Goal: Task Accomplishment & Management: Manage account settings

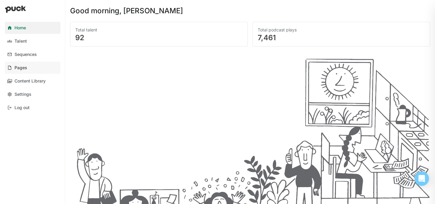
click at [18, 69] on div "Pages" at bounding box center [20, 67] width 13 height 5
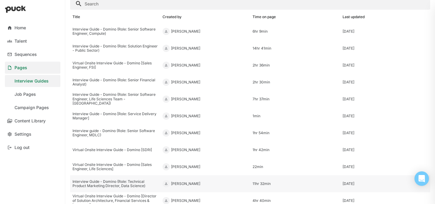
scroll to position [22, 0]
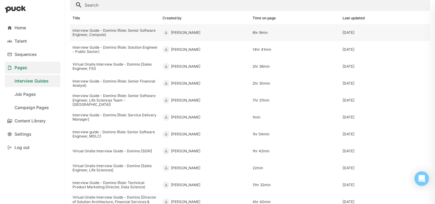
click at [129, 33] on div "Interview Guide - Domino (Role: Senior Software Engineer, Compute)" at bounding box center [114, 32] width 85 height 9
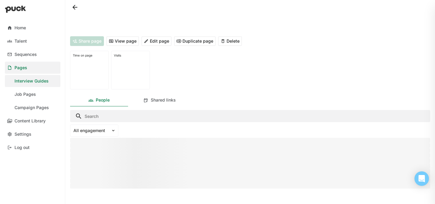
click at [125, 39] on button "View page" at bounding box center [122, 41] width 33 height 10
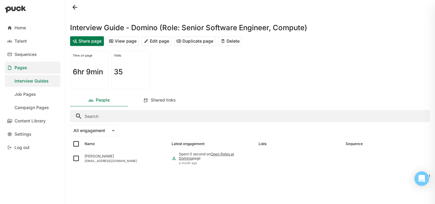
click at [201, 42] on button "Duplicate page" at bounding box center [195, 41] width 42 height 10
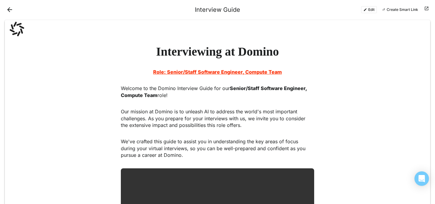
click at [365, 7] on button "Edit" at bounding box center [369, 9] width 16 height 7
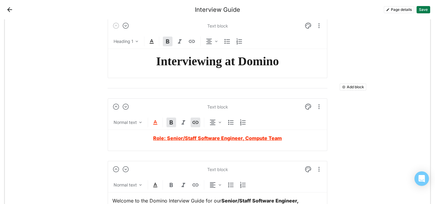
scroll to position [40, 0]
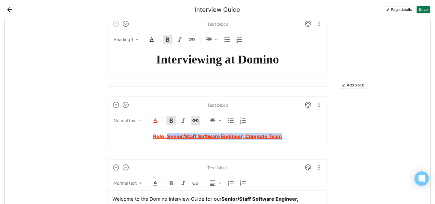
drag, startPoint x: 294, startPoint y: 135, endPoint x: 167, endPoint y: 139, distance: 126.5
click at [167, 139] on p "Role: Senior/Staff Software Engineer, Compute Team" at bounding box center [217, 136] width 210 height 7
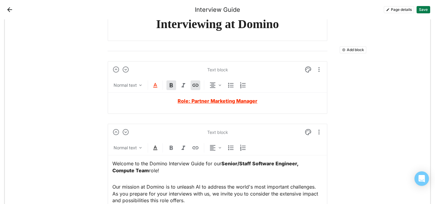
scroll to position [90, 0]
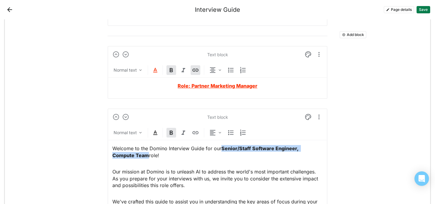
drag, startPoint x: 124, startPoint y: 155, endPoint x: 222, endPoint y: 147, distance: 98.4
click at [222, 147] on strong "Senior/Staff Software Engineer, Compute Team" at bounding box center [205, 151] width 187 height 13
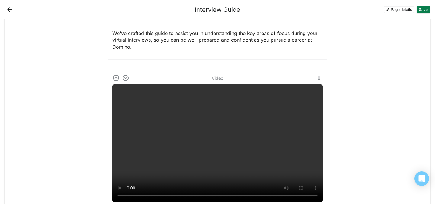
scroll to position [256, 0]
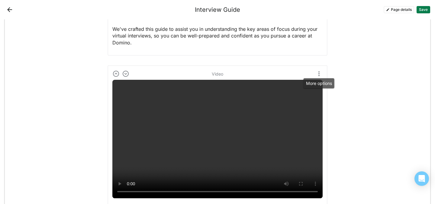
click at [317, 72] on img "More options" at bounding box center [318, 73] width 7 height 7
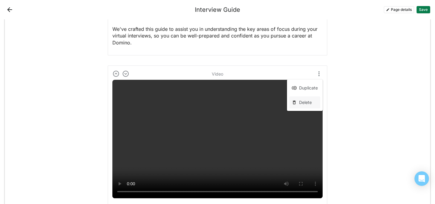
click at [305, 104] on div "Delete" at bounding box center [305, 102] width 13 height 5
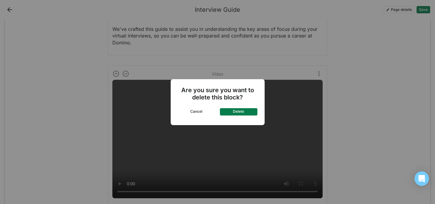
click at [246, 110] on button "Delete" at bounding box center [238, 111] width 37 height 7
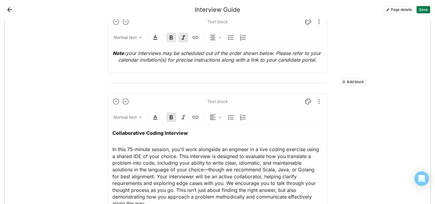
scroll to position [465, 0]
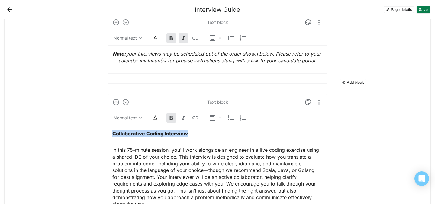
drag, startPoint x: 201, startPoint y: 129, endPoint x: 197, endPoint y: 133, distance: 5.6
click at [142, 133] on span "Marketing Programs" at bounding box center [135, 133] width 46 height 6
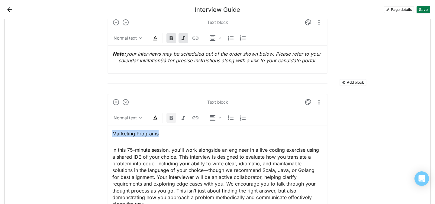
click at [171, 116] on img at bounding box center [170, 117] width 7 height 7
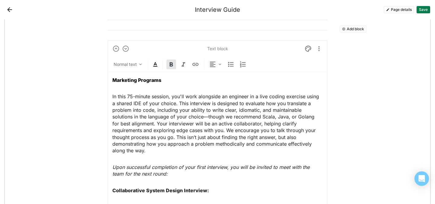
scroll to position [525, 0]
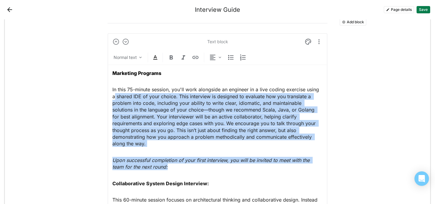
drag, startPoint x: 175, startPoint y: 159, endPoint x: 113, endPoint y: 95, distance: 88.6
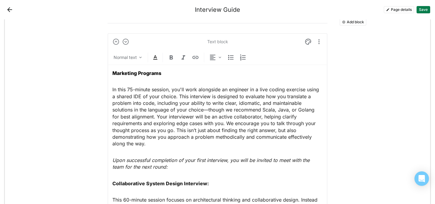
click at [123, 94] on p "In this 75-minute session, you'll work alongside an engineer in a live coding e…" at bounding box center [217, 116] width 210 height 61
click at [156, 180] on strong "Collaborative System Design Interview:" at bounding box center [160, 183] width 97 height 6
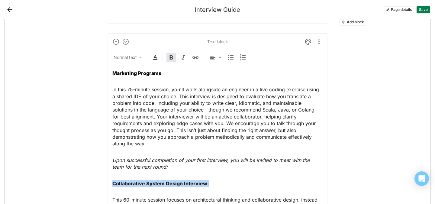
click at [156, 180] on strong "Collaborative System Design Interview:" at bounding box center [160, 183] width 97 height 6
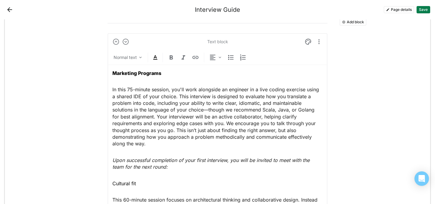
click at [113, 180] on span "Cultural fit" at bounding box center [124, 183] width 24 height 6
click at [173, 53] on div at bounding box center [171, 58] width 10 height 10
click at [145, 180] on p "Cultural fit" at bounding box center [217, 183] width 210 height 7
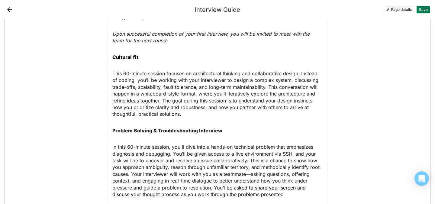
scroll to position [671, 0]
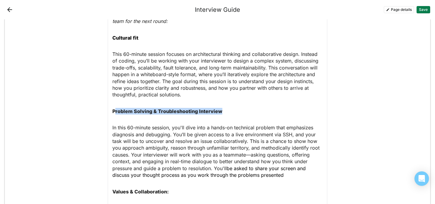
drag, startPoint x: 224, startPoint y: 104, endPoint x: 114, endPoint y: 104, distance: 109.8
click at [114, 108] on p "Problem Solving & Troubleshooting Interview" at bounding box center [217, 111] width 210 height 7
click at [114, 108] on strong "Problem Solving & Troubleshooting Interview" at bounding box center [167, 111] width 110 height 6
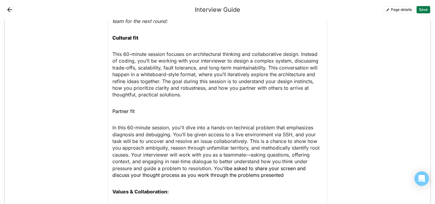
click at [114, 108] on span "Partner fit" at bounding box center [123, 111] width 22 height 6
click at [127, 108] on div "Marketing Programs In this 75-minute session, you'll work alongside an engineer…" at bounding box center [217, 95] width 210 height 353
click at [127, 108] on span "Partner fit" at bounding box center [123, 111] width 22 height 6
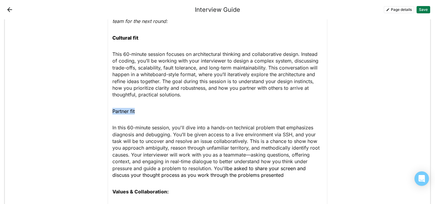
click at [127, 108] on span "Partner fit" at bounding box center [123, 111] width 22 height 6
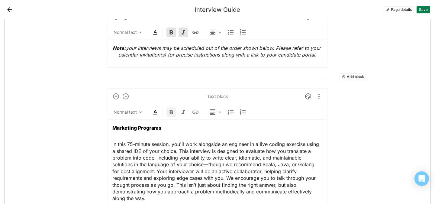
click at [176, 110] on div at bounding box center [171, 112] width 10 height 10
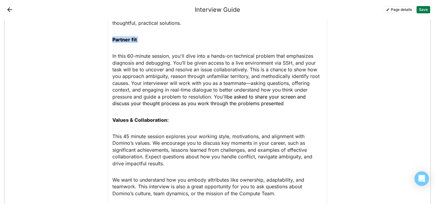
scroll to position [748, 0]
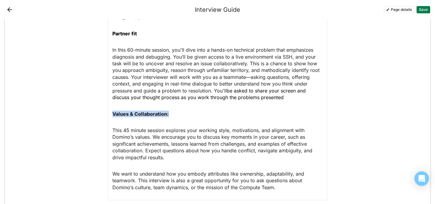
drag, startPoint x: 171, startPoint y: 104, endPoint x: 107, endPoint y: 103, distance: 64.9
copy strong "Values & Collaboration:"
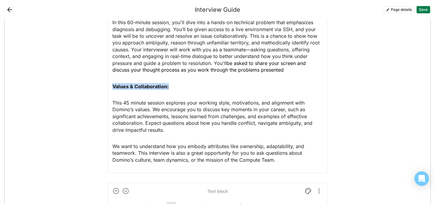
scroll to position [780, 0]
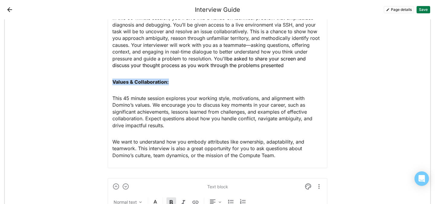
click at [142, 79] on strong "Values & Collaboration:" at bounding box center [140, 82] width 56 height 6
click at [115, 79] on span "PMM fit" at bounding box center [121, 82] width 18 height 6
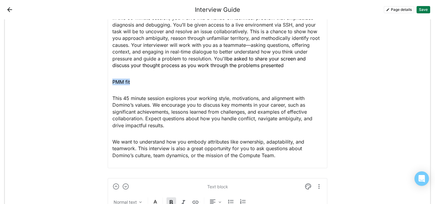
click at [115, 79] on span "PMM fit" at bounding box center [121, 82] width 18 height 6
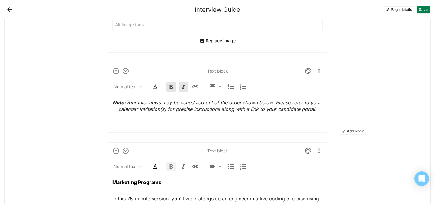
click at [169, 164] on img at bounding box center [170, 166] width 7 height 7
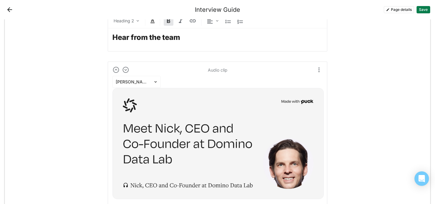
scroll to position [1271, 0]
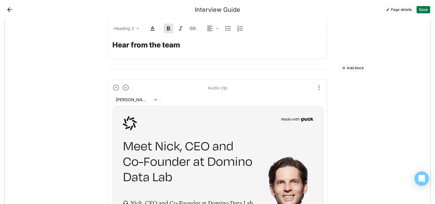
click at [347, 64] on button "Add block" at bounding box center [352, 67] width 27 height 7
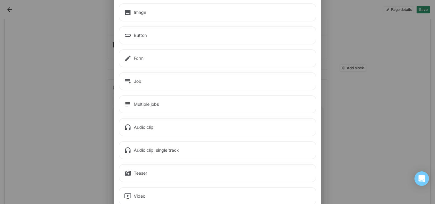
scroll to position [61, 0]
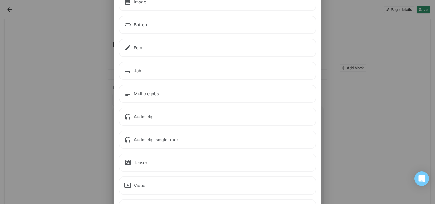
click at [161, 118] on div "Audio clip" at bounding box center [217, 116] width 197 height 18
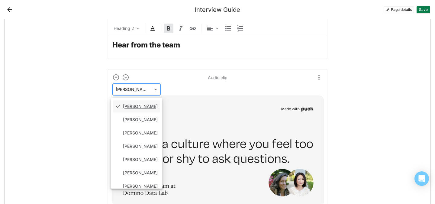
click at [133, 86] on div at bounding box center [133, 89] width 34 height 6
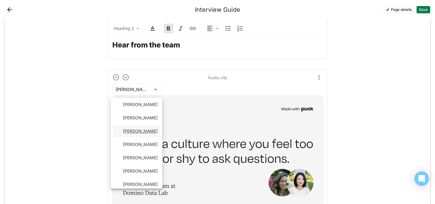
scroll to position [59, 0]
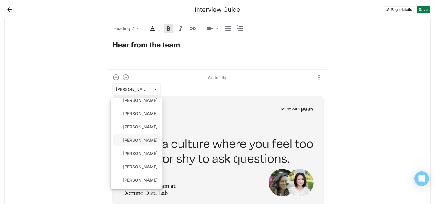
click at [128, 138] on div "[PERSON_NAME]" at bounding box center [140, 140] width 35 height 5
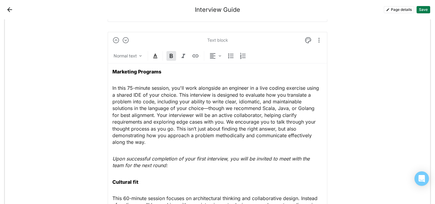
scroll to position [506, 0]
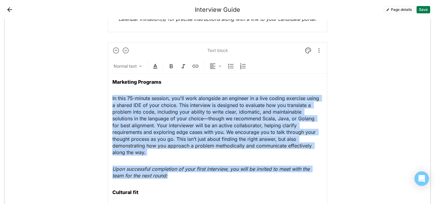
drag, startPoint x: 173, startPoint y: 171, endPoint x: 104, endPoint y: 97, distance: 101.2
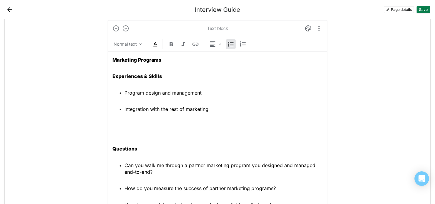
scroll to position [521, 0]
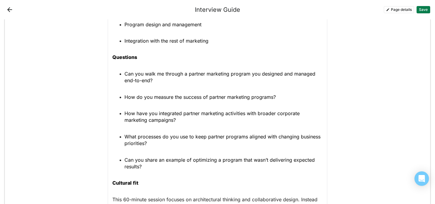
scroll to position [599, 0]
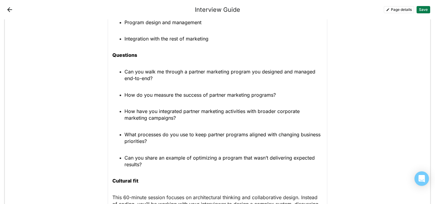
click at [134, 149] on ul "Can you walk me through a partner marketing program you designed and managed en…" at bounding box center [217, 118] width 210 height 100
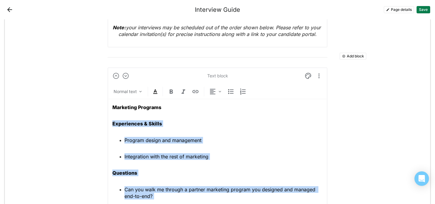
scroll to position [493, 0]
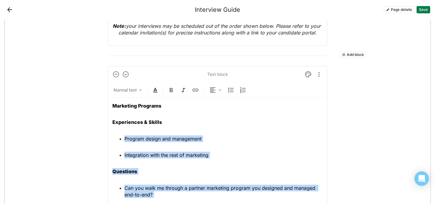
drag, startPoint x: 149, startPoint y: 164, endPoint x: 116, endPoint y: 132, distance: 46.9
click at [231, 90] on img at bounding box center [230, 89] width 7 height 7
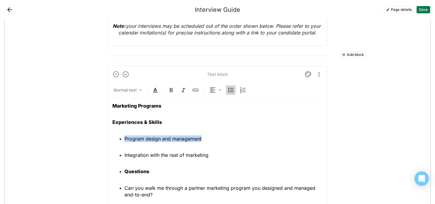
click at [231, 90] on img at bounding box center [230, 89] width 7 height 7
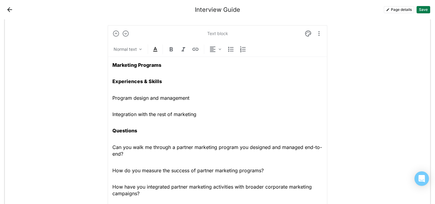
scroll to position [530, 0]
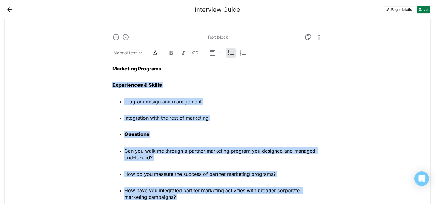
click at [190, 140] on ul "Program design and management Integration with the rest of marketing Questions …" at bounding box center [217, 172] width 210 height 149
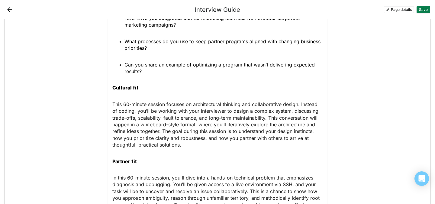
scroll to position [717, 0]
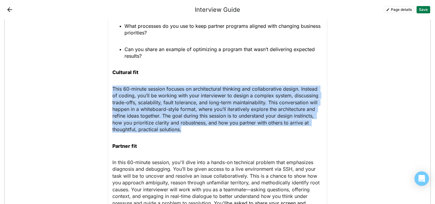
drag, startPoint x: 185, startPoint y: 130, endPoint x: 112, endPoint y: 89, distance: 83.5
click at [112, 89] on div "Text block Normal text Marketing Programs Experiences & Skills Program design a…" at bounding box center [217, 76] width 220 height 471
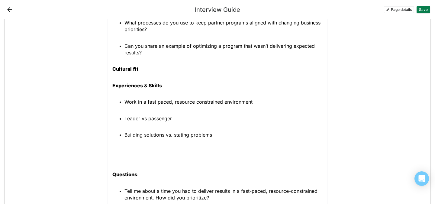
scroll to position [721, 0]
click at [126, 156] on p at bounding box center [217, 154] width 210 height 14
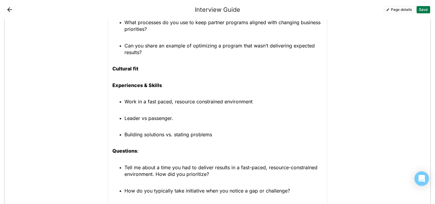
click at [114, 100] on ul "Work in a fast paced, resource constrained environment Leader vs passenger. Bui…" at bounding box center [217, 118] width 210 height 40
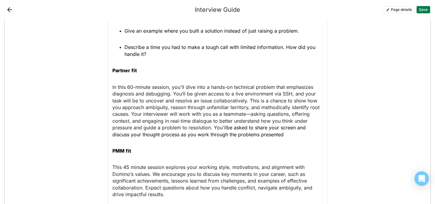
scroll to position [902, 0]
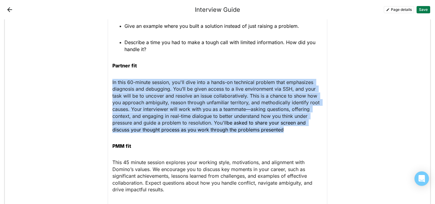
drag, startPoint x: 283, startPoint y: 129, endPoint x: 109, endPoint y: 79, distance: 181.3
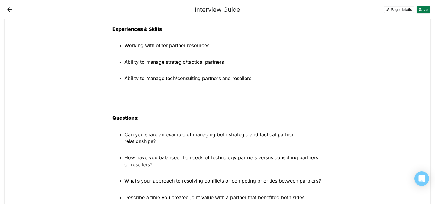
scroll to position [950, 0]
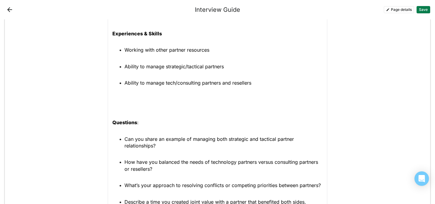
click at [136, 107] on p at bounding box center [217, 103] width 210 height 14
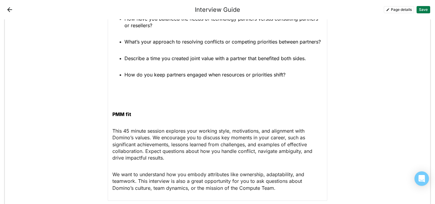
scroll to position [1072, 0]
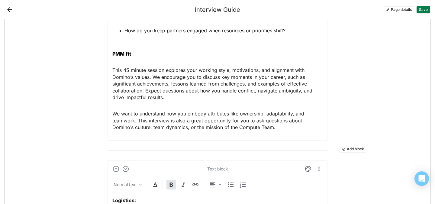
scroll to position [1104, 0]
click at [280, 127] on p "We want to understand how you embody attributes like ownership, adaptability, a…" at bounding box center [217, 120] width 210 height 20
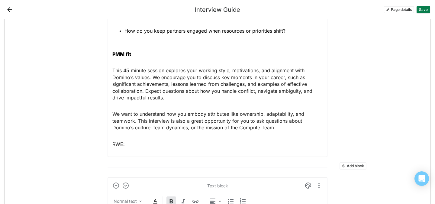
click at [116, 142] on p "RWE:" at bounding box center [217, 144] width 210 height 7
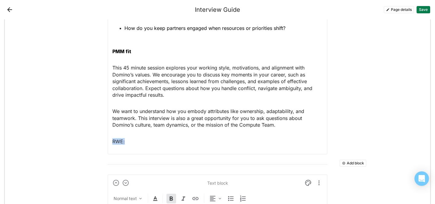
scroll to position [1110, 0]
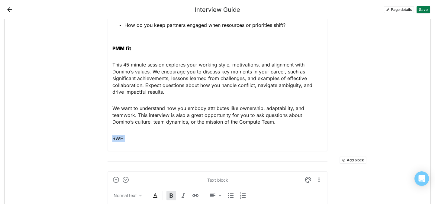
click at [120, 137] on p "RWE:" at bounding box center [217, 138] width 210 height 7
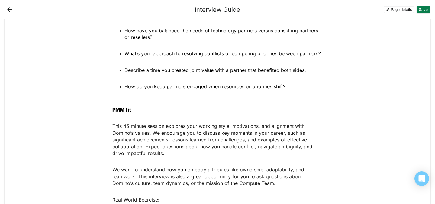
scroll to position [1063, 0]
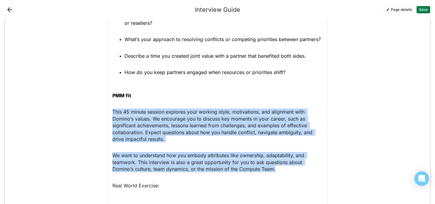
drag, startPoint x: 275, startPoint y: 168, endPoint x: 109, endPoint y: 106, distance: 177.2
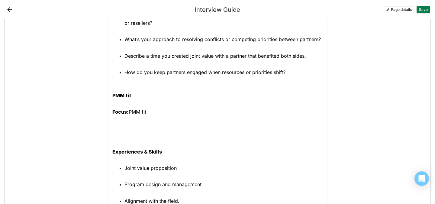
scroll to position [1199, 0]
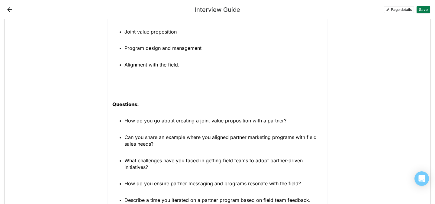
click at [124, 88] on p at bounding box center [217, 85] width 210 height 14
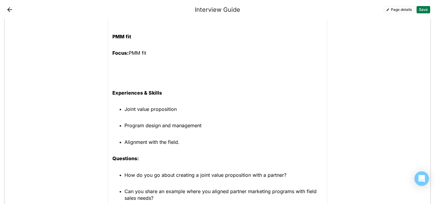
scroll to position [1114, 0]
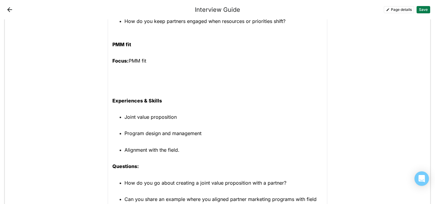
click at [142, 83] on p at bounding box center [217, 81] width 210 height 14
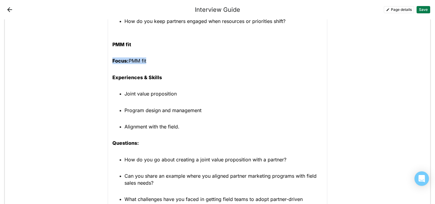
drag, startPoint x: 156, startPoint y: 61, endPoint x: 99, endPoint y: 60, distance: 56.4
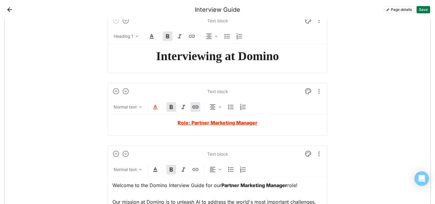
scroll to position [0, 0]
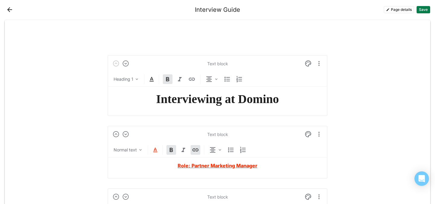
click at [423, 12] on button "Save" at bounding box center [423, 9] width 14 height 7
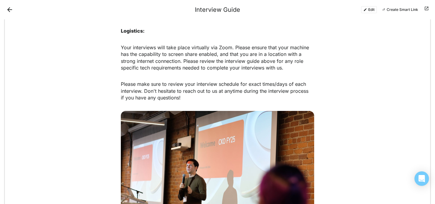
scroll to position [805, 0]
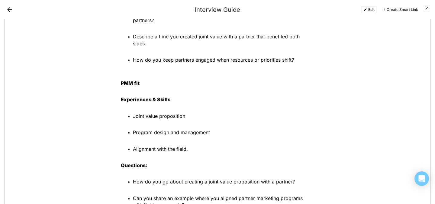
click at [374, 8] on button "Edit" at bounding box center [369, 9] width 16 height 7
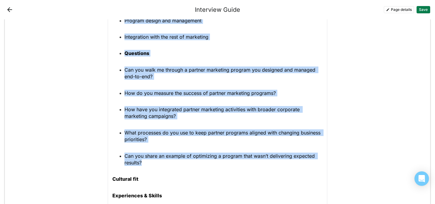
scroll to position [562, 0]
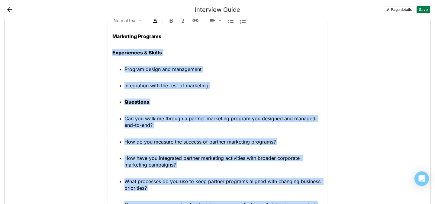
drag, startPoint x: 148, startPoint y: 137, endPoint x: 107, endPoint y: 43, distance: 103.0
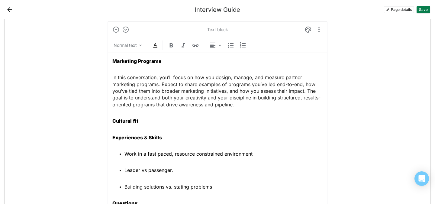
scroll to position [537, 0]
click at [127, 76] on p "In this conversation, you’ll focus on how you design, manage, and measure partn…" at bounding box center [217, 91] width 210 height 34
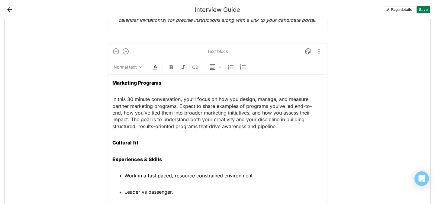
scroll to position [514, 0]
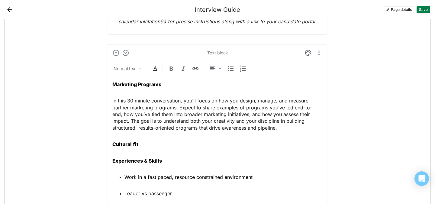
click at [145, 141] on p "Cultural fit" at bounding box center [217, 144] width 210 height 7
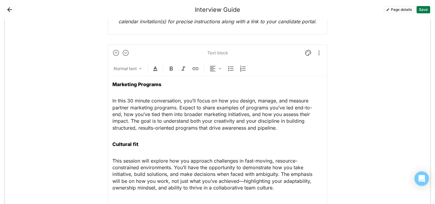
scroll to position [518, 0]
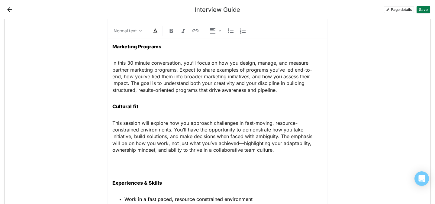
scroll to position [557, 0]
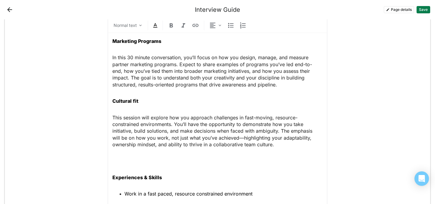
click at [123, 116] on p "This session will explore how you approach challenges in fast-moving, resource-…" at bounding box center [217, 131] width 210 height 34
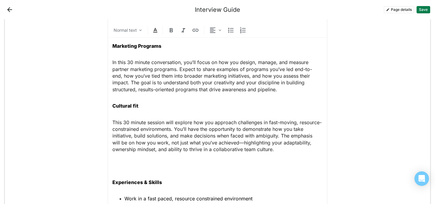
scroll to position [622, 0]
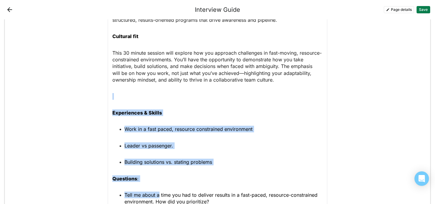
drag, startPoint x: 123, startPoint y: 98, endPoint x: 158, endPoint y: 193, distance: 102.0
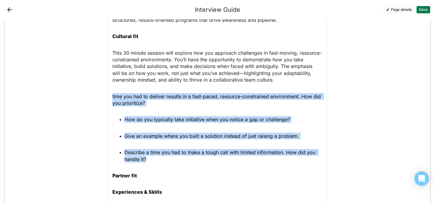
drag, startPoint x: 159, startPoint y: 157, endPoint x: 111, endPoint y: 95, distance: 78.3
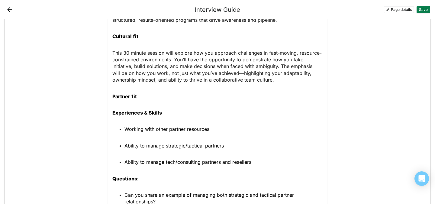
click at [141, 98] on p "Partner fit" at bounding box center [217, 96] width 210 height 7
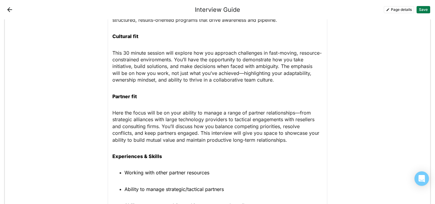
click at [116, 113] on p "Here the focus will be on your ability to manage a range of partner relationshi…" at bounding box center [217, 126] width 210 height 34
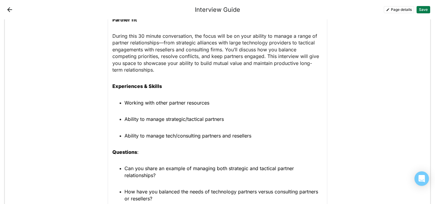
scroll to position [706, 0]
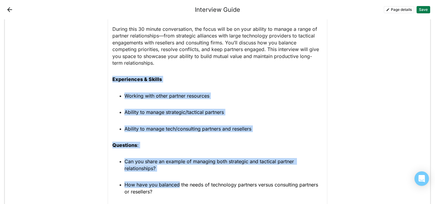
drag, startPoint x: 112, startPoint y: 78, endPoint x: 178, endPoint y: 183, distance: 124.4
click at [178, 183] on div "Marketing Programs In this 30 minute conversation, you’ll focus on how you desi…" at bounding box center [217, 184] width 210 height 598
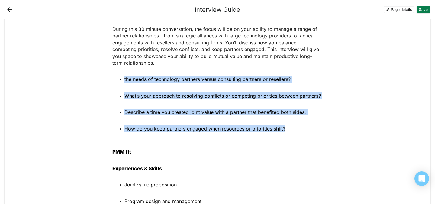
drag, startPoint x: 288, startPoint y: 130, endPoint x: 95, endPoint y: 73, distance: 201.1
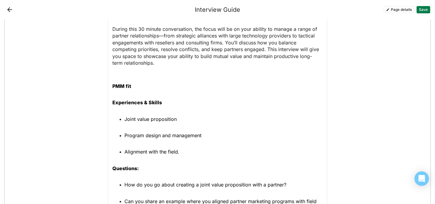
drag, startPoint x: 111, startPoint y: 99, endPoint x: 132, endPoint y: 130, distance: 37.1
click at [132, 130] on div "Text block Normal text Marketing Programs In this 30 minute conversation, you’l…" at bounding box center [217, 81] width 220 height 457
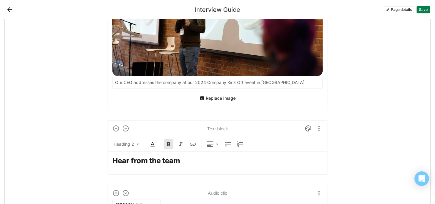
drag, startPoint x: 112, startPoint y: 103, endPoint x: 173, endPoint y: 108, distance: 61.2
click at [173, 108] on div "Add block Text block Heading 1 Interviewing at Domino Add block Text block Norm…" at bounding box center [217, 22] width 220 height 2470
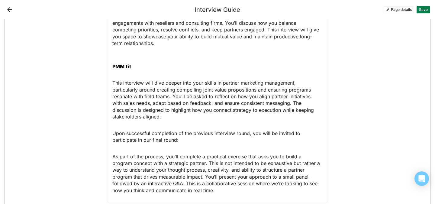
scroll to position [722, 0]
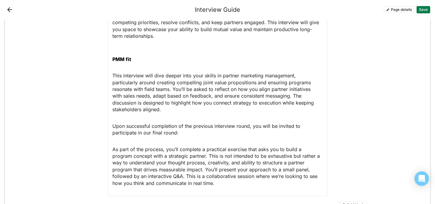
click at [207, 132] on p "Upon successful completion of the previous interview round, you will be invited…" at bounding box center [217, 130] width 210 height 14
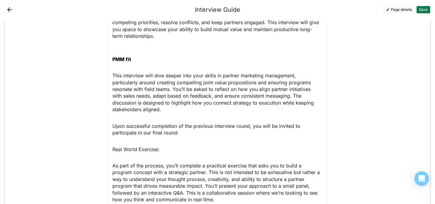
click at [135, 148] on p "Real World Exercise:" at bounding box center [217, 149] width 210 height 7
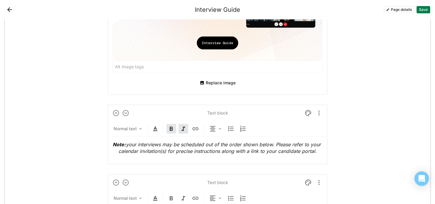
scroll to position [341, 0]
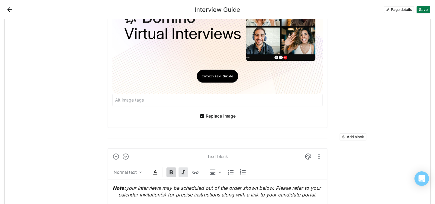
click at [172, 171] on img at bounding box center [170, 171] width 7 height 7
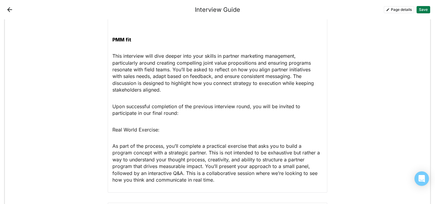
scroll to position [756, 0]
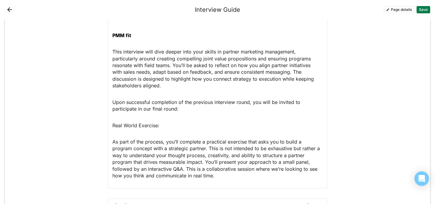
click at [130, 125] on p "Real World Exercise:" at bounding box center [217, 125] width 210 height 7
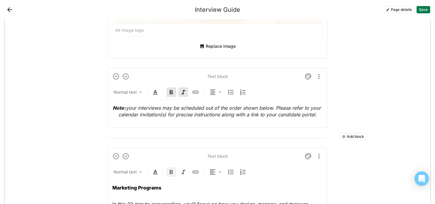
click at [171, 171] on img at bounding box center [170, 171] width 7 height 7
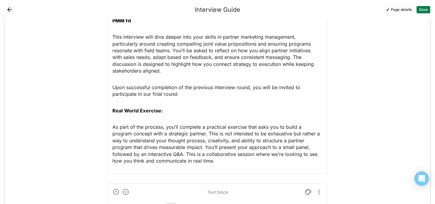
click at [149, 136] on p "As part of the process, you’ll complete a practical exercise that asks you to b…" at bounding box center [217, 143] width 210 height 40
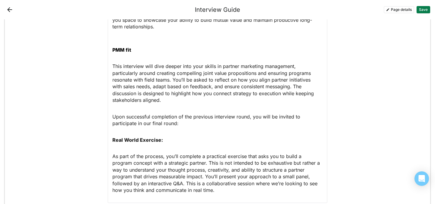
scroll to position [742, 0]
click at [121, 66] on p "This interview will dive deeper into your skills in partner marketing managemen…" at bounding box center [217, 82] width 210 height 40
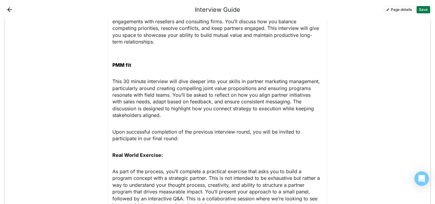
scroll to position [727, 0]
click at [118, 130] on p "Upon successful completion of the previous interview round, you will be invited…" at bounding box center [217, 135] width 210 height 14
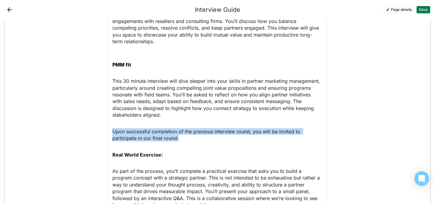
click at [118, 130] on p "Upon successful completion of the previous interview round, you will be invited…" at bounding box center [217, 135] width 210 height 14
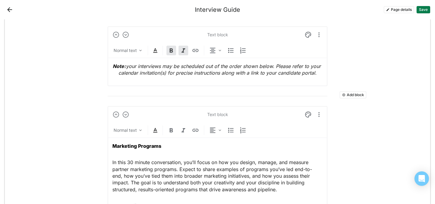
scroll to position [461, 0]
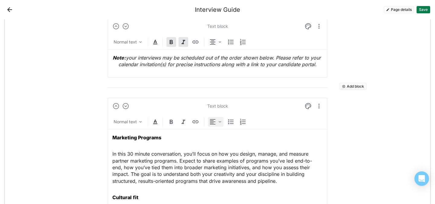
click at [212, 122] on img at bounding box center [212, 121] width 7 height 7
click at [220, 149] on div "Center" at bounding box center [226, 151] width 13 height 5
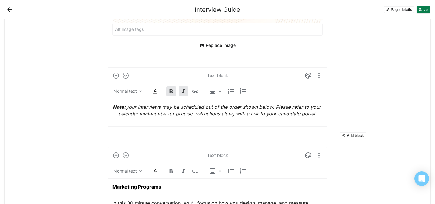
scroll to position [409, 0]
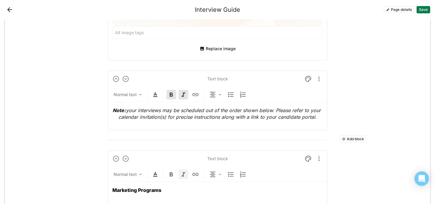
click at [178, 173] on div at bounding box center [183, 174] width 10 height 10
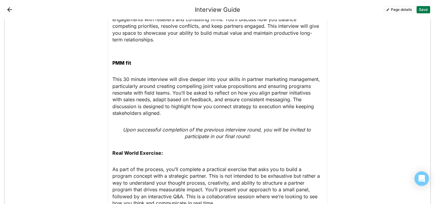
scroll to position [731, 0]
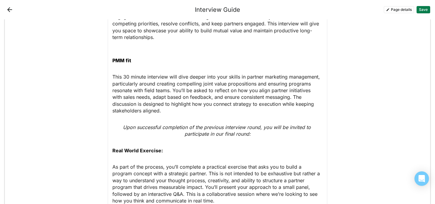
click at [265, 126] on em "Upon successful completion of the previous interview round, you will be invited…" at bounding box center [217, 130] width 189 height 13
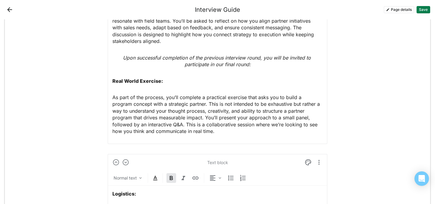
scroll to position [805, 0]
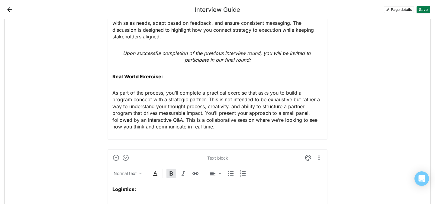
click at [143, 94] on p "As part of the process, you’ll complete a practical exercise that asks you to b…" at bounding box center [217, 109] width 210 height 40
drag, startPoint x: 168, startPoint y: 93, endPoint x: 110, endPoint y: 92, distance: 57.9
click at [137, 92] on p "As part of the process, you’ll complete a practical exercise that asks you to b…" at bounding box center [217, 109] width 210 height 40
click at [141, 92] on p "As part of the process, you’ll complete a practical exercise that asks you to b…" at bounding box center [217, 109] width 210 height 40
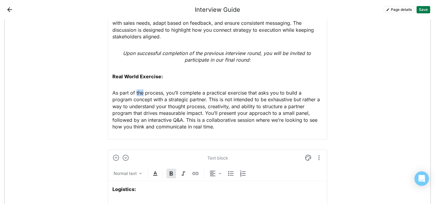
click at [141, 92] on p "As part of the process, you’ll complete a practical exercise that asks you to b…" at bounding box center [217, 109] width 210 height 40
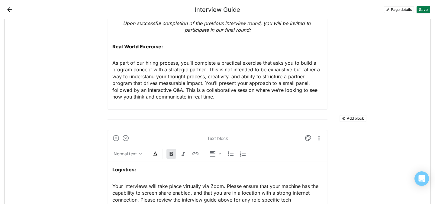
scroll to position [821, 0]
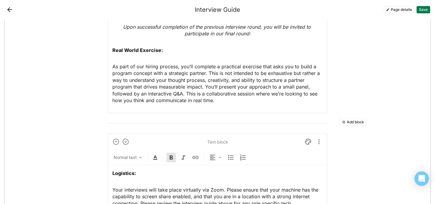
click at [181, 94] on p "As part of our hiring process, you’ll complete a practical exercise that asks y…" at bounding box center [217, 83] width 210 height 40
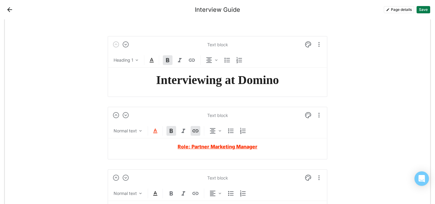
scroll to position [2, 0]
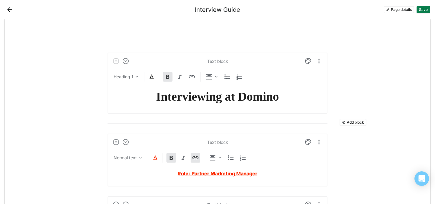
click at [207, 172] on strong "Role: Partner Marketing Manager" at bounding box center [217, 173] width 80 height 6
click at [194, 158] on img at bounding box center [195, 157] width 7 height 7
click at [210, 134] on input "[URL][DOMAIN_NAME]" at bounding box center [187, 136] width 68 height 12
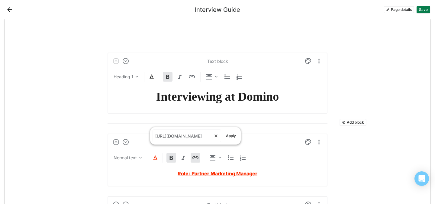
click at [210, 134] on input "[URL][DOMAIN_NAME]" at bounding box center [183, 136] width 61 height 12
paste input "7219083"
type input "[URL][DOMAIN_NAME]"
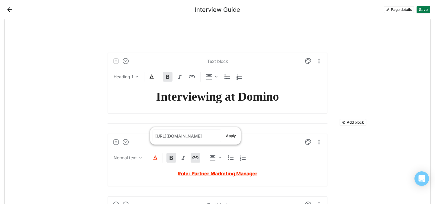
click at [232, 136] on button "Apply" at bounding box center [230, 135] width 15 height 7
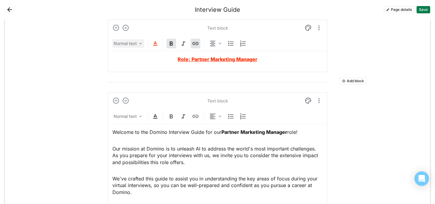
scroll to position [106, 0]
click at [123, 42] on div "Normal text" at bounding box center [124, 44] width 23 height 6
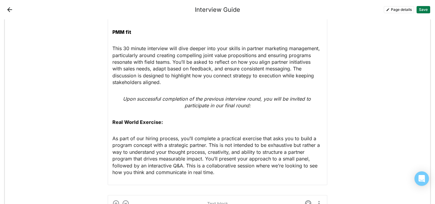
scroll to position [767, 0]
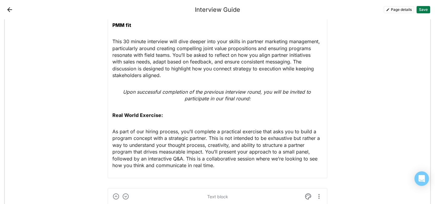
click at [220, 96] on em "Upon successful completion of the previous interview round, you will be invited…" at bounding box center [217, 95] width 189 height 13
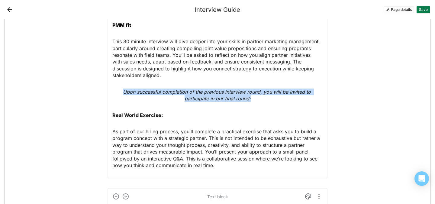
click at [220, 96] on em "Upon successful completion of the previous interview round, you will be invited…" at bounding box center [217, 95] width 189 height 13
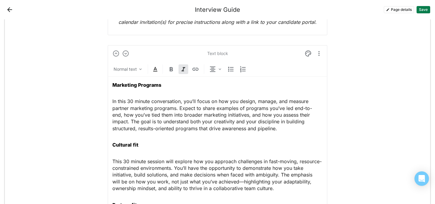
scroll to position [511, 0]
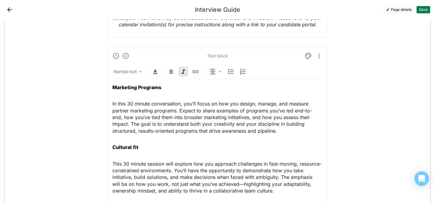
click at [170, 69] on img at bounding box center [170, 71] width 7 height 7
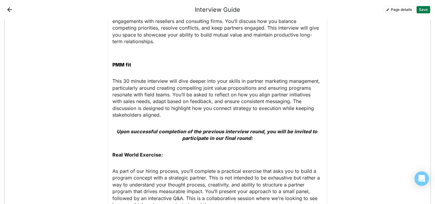
click at [187, 134] on em "Upon successful completion of the previous interview round, you will be invited…" at bounding box center [217, 134] width 202 height 13
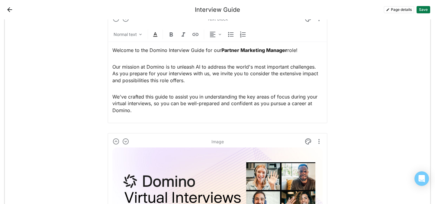
scroll to position [0, 0]
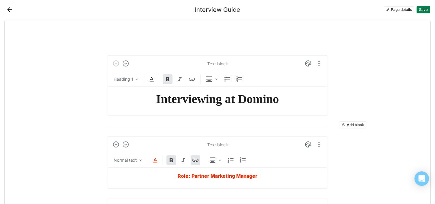
click at [422, 11] on button "Save" at bounding box center [423, 9] width 14 height 7
click at [400, 8] on div "Page details Save" at bounding box center [335, 9] width 190 height 7
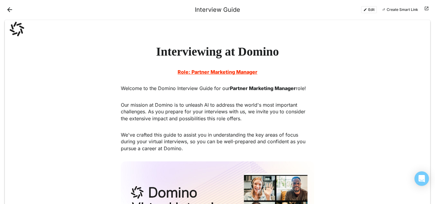
click at [366, 9] on button "Edit" at bounding box center [369, 9] width 16 height 7
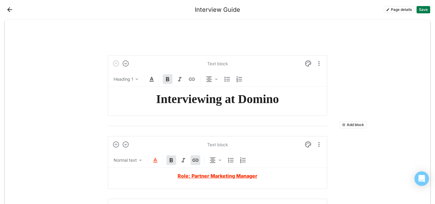
click at [387, 9] on button "Page details" at bounding box center [398, 9] width 30 height 7
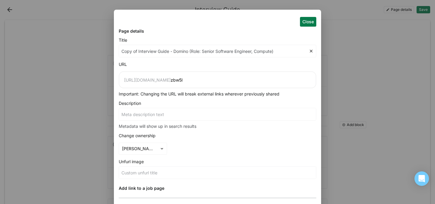
drag, startPoint x: 138, startPoint y: 49, endPoint x: 113, endPoint y: 49, distance: 24.7
click at [113, 49] on div "Close Page details Title Copy of Interview Guide - Domino (Role: Senior Softwar…" at bounding box center [217, 102] width 435 height 204
type input "Interview Guide - Domino (Role: Senior Software Engineer, Compute)"
drag, startPoint x: 257, startPoint y: 51, endPoint x: 186, endPoint y: 52, distance: 70.9
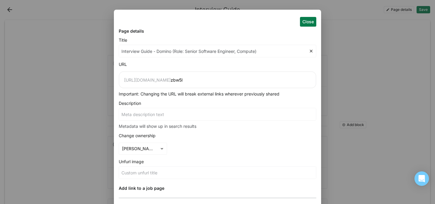
click at [186, 52] on input "Interview Guide - Domino (Role: Senior Software Engineer, Compute)" at bounding box center [214, 51] width 190 height 12
type input "Interview Guide - Domino (Role: )"
type input "Interview Guide - Domino (Role: P)"
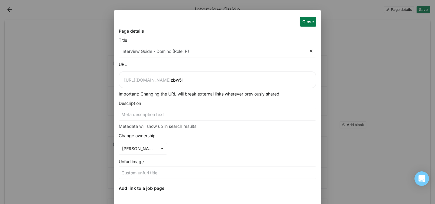
type input "Interview Guide - Domino (Role: Pa)"
type input "Interview Guide - Domino (Role: Par)"
type input "Interview Guide - Domino (Role: Part)"
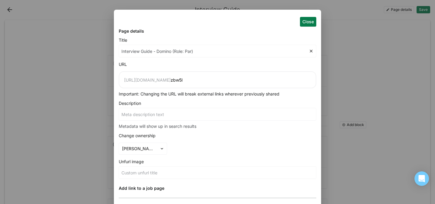
type input "Interview Guide - Domino (Role: Part)"
type input "Interview Guide - Domino (Role: Partn)"
type input "Interview Guide - Domino (Role: Partne)"
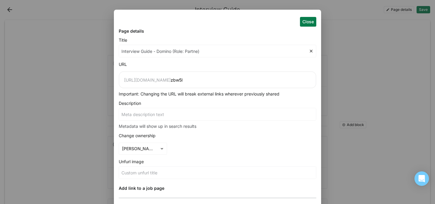
type input "Interview Guide - Domino (Role: Partner)"
type input "Interview Guide - Domino (Role: Partner )"
type input "Interview Guide - Domino (Role: Partner M)"
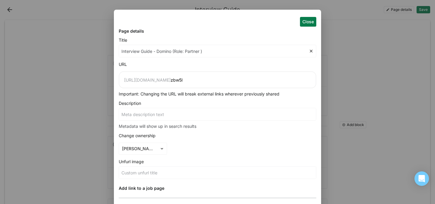
type input "Interview Guide - Domino (Role: Partner M)"
type input "Interview Guide - Domino (Role: Partner Ma)"
type input "Interview Guide - Domino (Role: Partner Mar)"
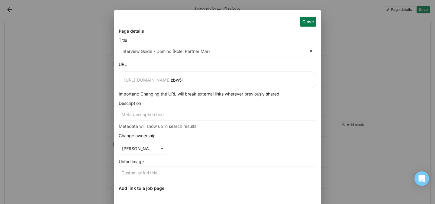
type input "Interview Guide - Domino (Role: Partner [PERSON_NAME])"
type input "Interview Guide - Domino (Role: Partner Marke)"
type input "Interview Guide - Domino (Role: Partner Market)"
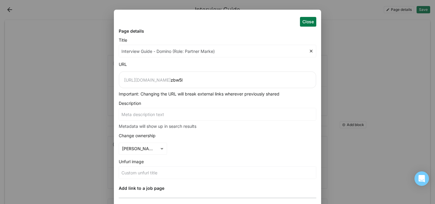
type input "Interview Guide - Domino (Role: Partner Market)"
type input "Interview Guide - Domino (Role: Partner Marketi)"
type input "Interview Guide - Domino (Role: Partner Marketin)"
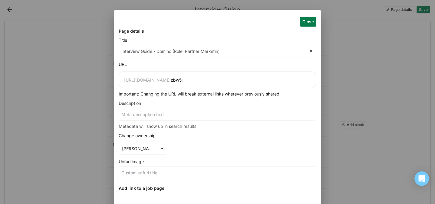
type input "Interview Guide - Domino (Role: Partner Marketing)"
type input "Interview Guide - Domino (Role: Partner Marketing )"
type input "Interview Guide - Domino (Role: Partner Marketing M)"
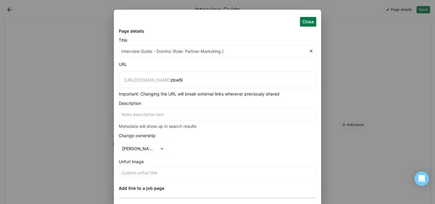
type input "Interview Guide - Domino (Role: Partner Marketing M)"
type input "Interview Guide - Domino (Role: Partner Marketing Ma)"
type input "Interview Guide - Domino (Role: Partner Marketing Man)"
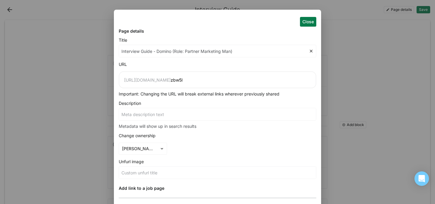
type input "Interview Guide - Domino (Role: Partner Marketing Mana)"
type input "Interview Guide - Domino (Role: Partner Marketing Manag)"
type input "Interview Guide - Domino (Role: Partner Marketing Manage)"
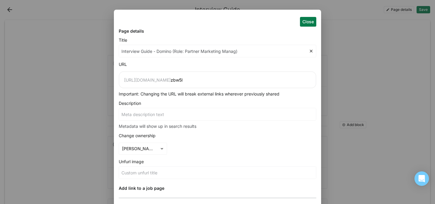
type input "Interview Guide - Domino (Role: Partner Marketing Manage)"
type input "Interview Guide - Domino (Role: Partner Marketing Manager)"
click at [308, 20] on button "Close" at bounding box center [308, 22] width 16 height 10
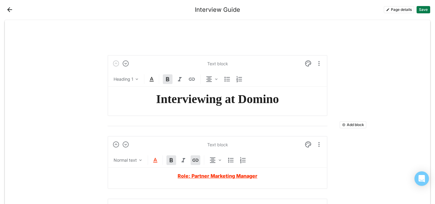
click at [423, 11] on button "Save" at bounding box center [423, 9] width 14 height 7
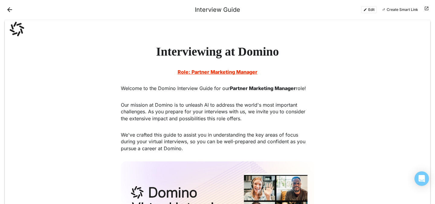
click at [430, 9] on div "Interview Guide Edit Create Smart Link" at bounding box center [217, 9] width 435 height 19
click at [426, 9] on button at bounding box center [425, 9] width 7 height 7
